Goal: Navigation & Orientation: Find specific page/section

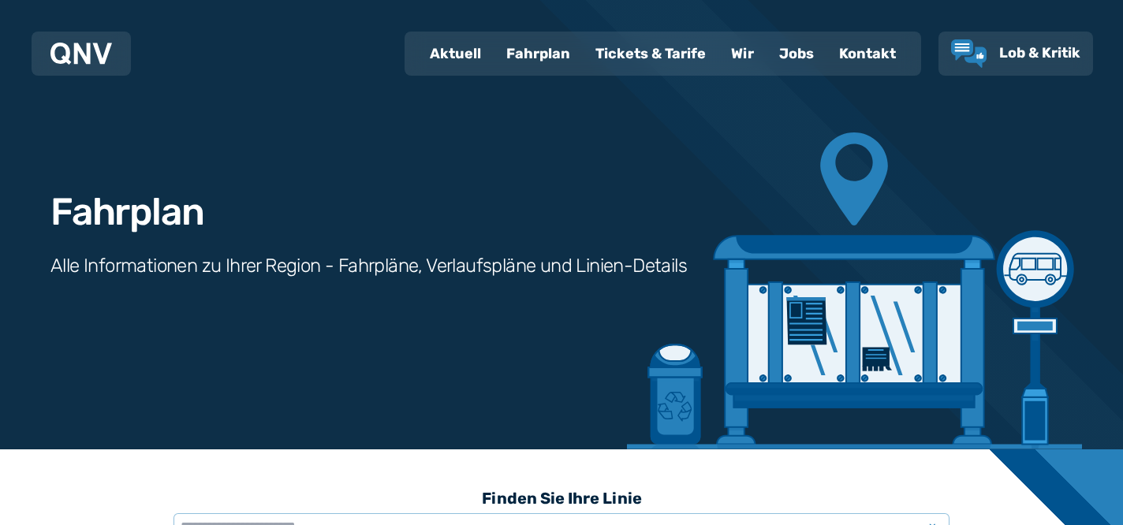
click at [543, 44] on div "Fahrplan" at bounding box center [538, 53] width 89 height 41
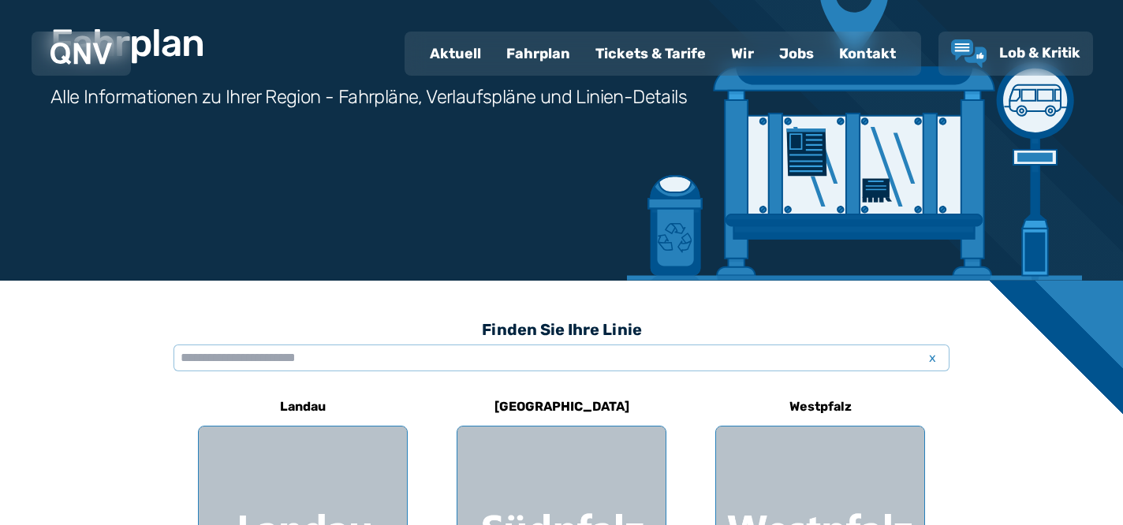
scroll to position [426, 0]
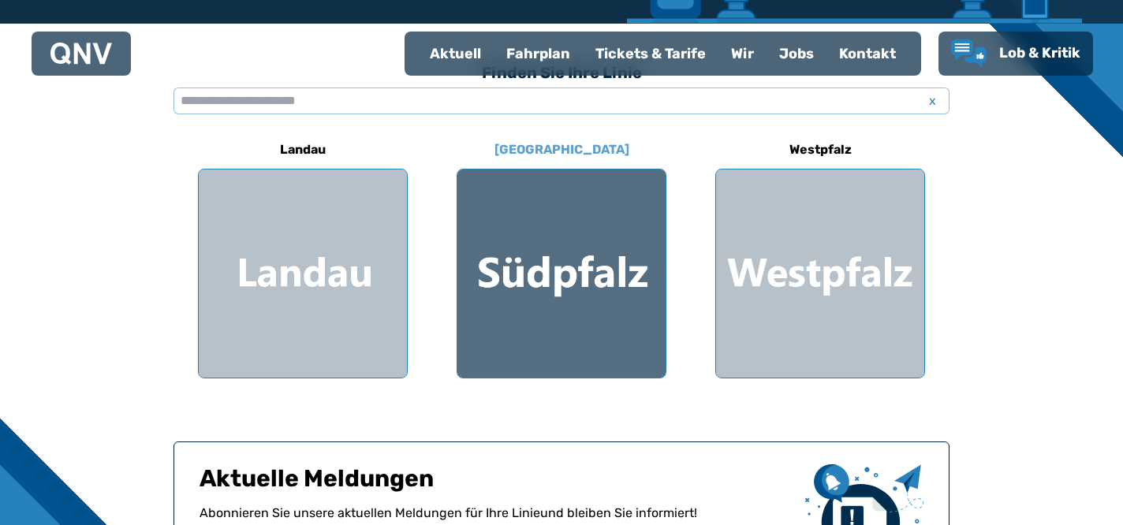
click at [556, 291] on div at bounding box center [562, 274] width 208 height 208
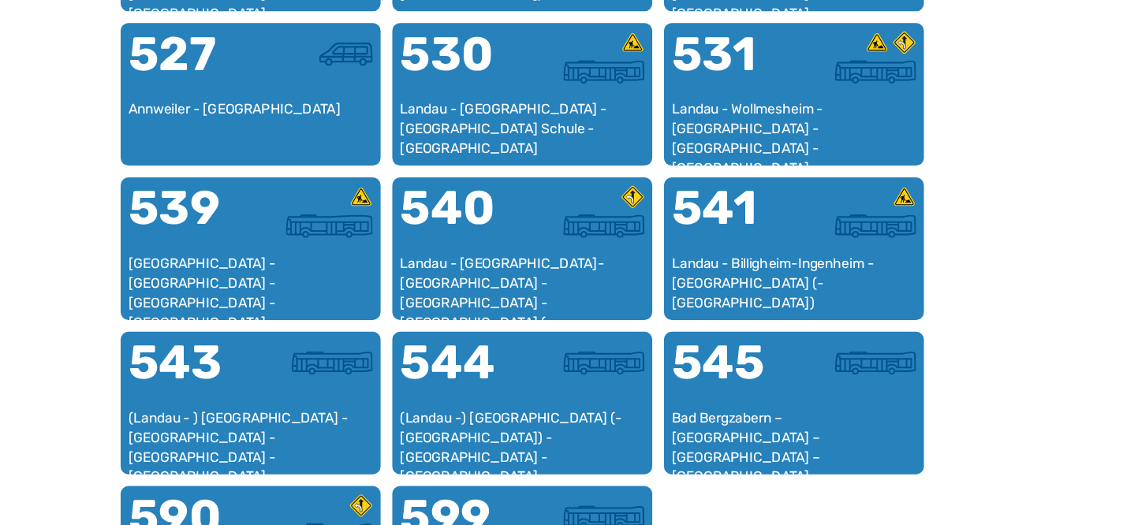
scroll to position [1338, 0]
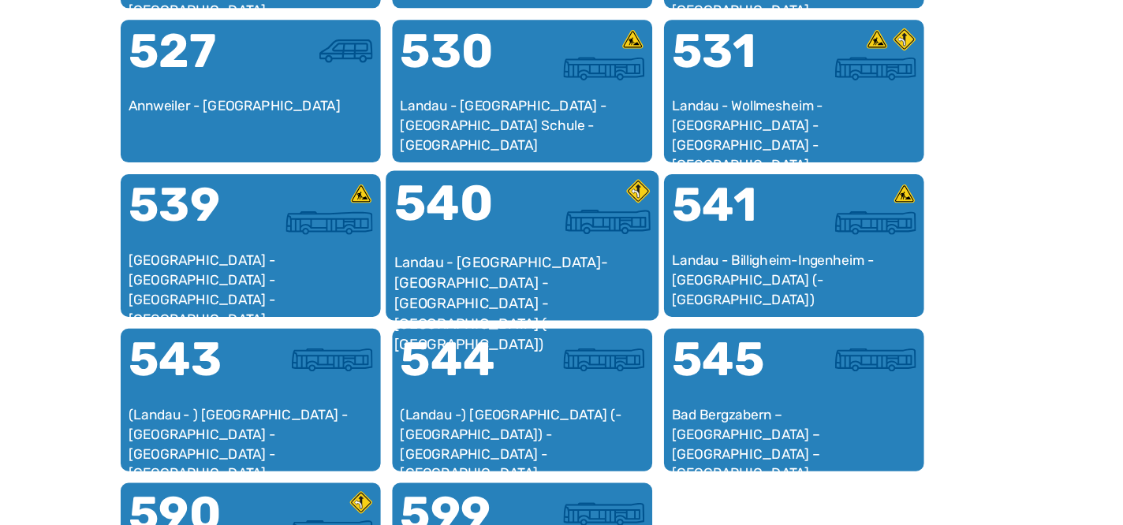
click at [613, 355] on div "540 Landau - [GEOGRAPHIC_DATA]-[GEOGRAPHIC_DATA] - [GEOGRAPHIC_DATA] - [GEOGRAP…" at bounding box center [561, 299] width 220 height 121
